Goal: Find specific page/section: Find specific page/section

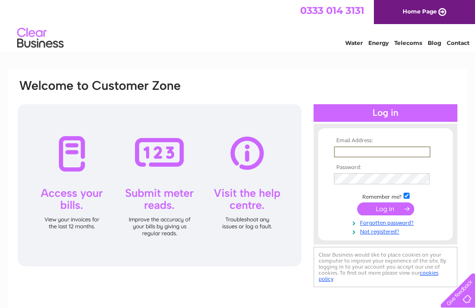
type input "ellattepizza@gmail.com"
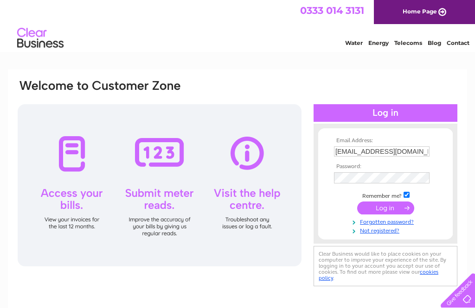
click at [385, 209] on input "submit" at bounding box center [385, 208] width 57 height 13
click at [392, 209] on input "submit" at bounding box center [385, 208] width 57 height 13
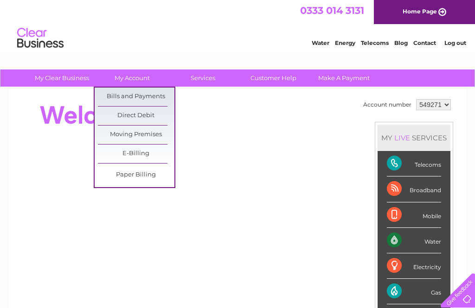
click at [152, 97] on link "Bills and Payments" at bounding box center [136, 97] width 76 height 19
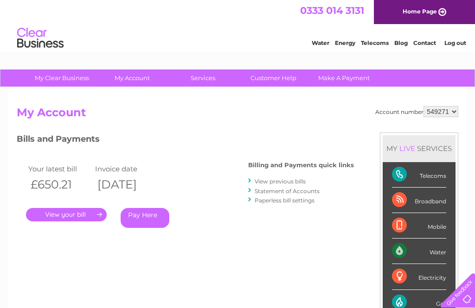
click at [89, 211] on link "." at bounding box center [66, 214] width 81 height 13
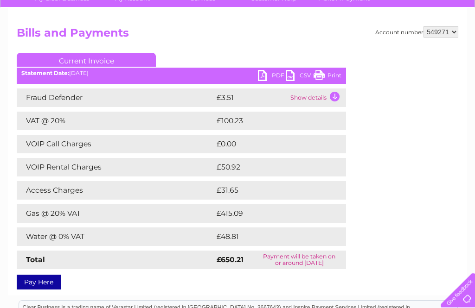
scroll to position [79, 0]
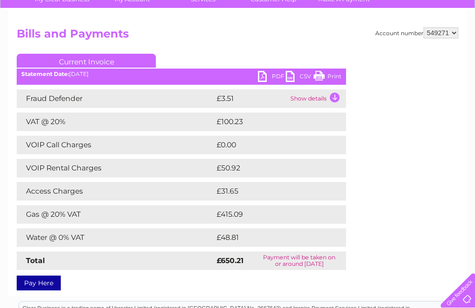
click at [272, 76] on link "PDF" at bounding box center [272, 77] width 28 height 13
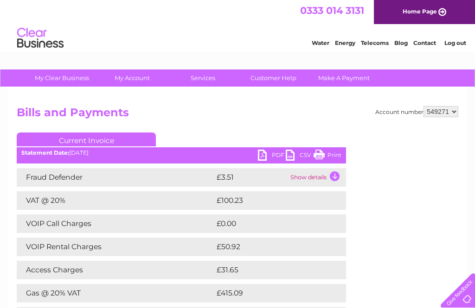
click at [459, 46] on link "Log out" at bounding box center [455, 42] width 22 height 7
